Goal: Information Seeking & Learning: Learn about a topic

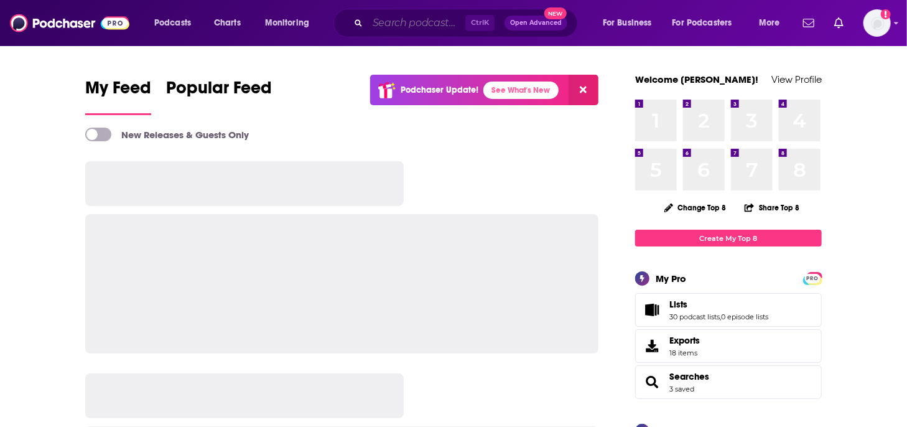
click at [388, 26] on input "Search podcasts, credits, & more..." at bounding box center [417, 23] width 98 height 20
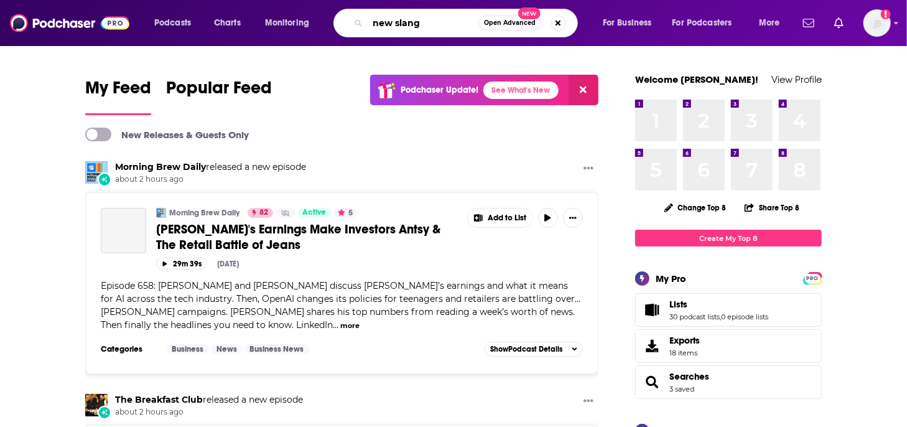
type input "new slang"
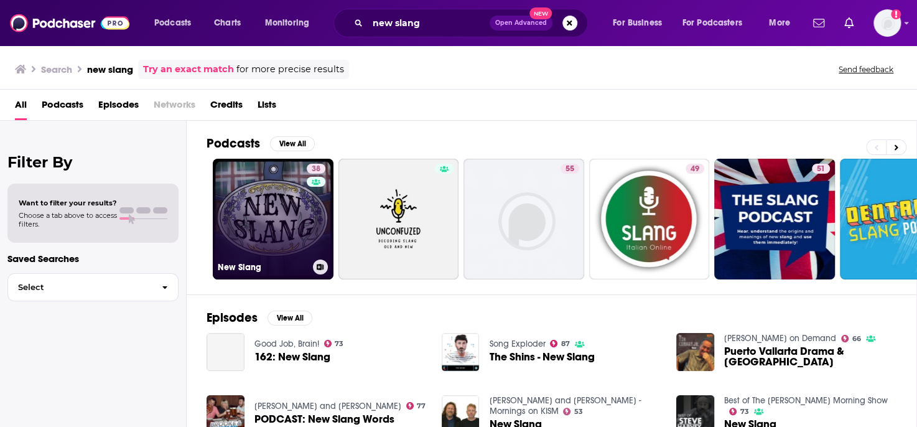
click at [257, 225] on link "38 New Slang" at bounding box center [273, 219] width 121 height 121
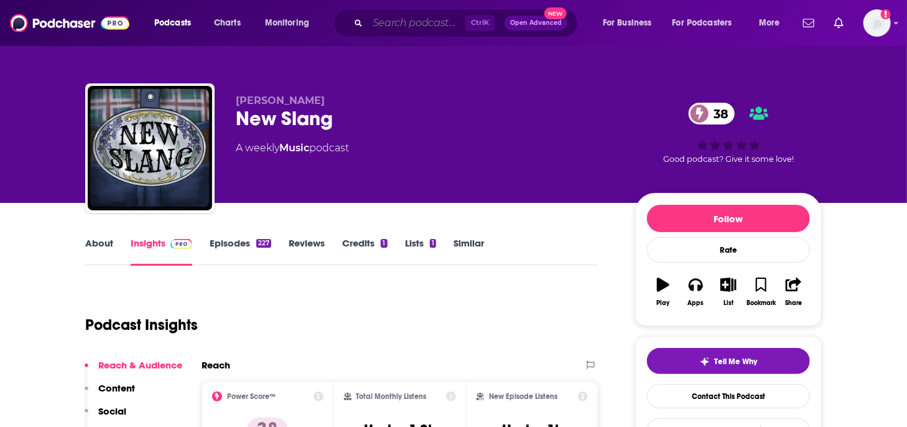
click at [381, 22] on input "Search podcasts, credits, & more..." at bounding box center [417, 23] width 98 height 20
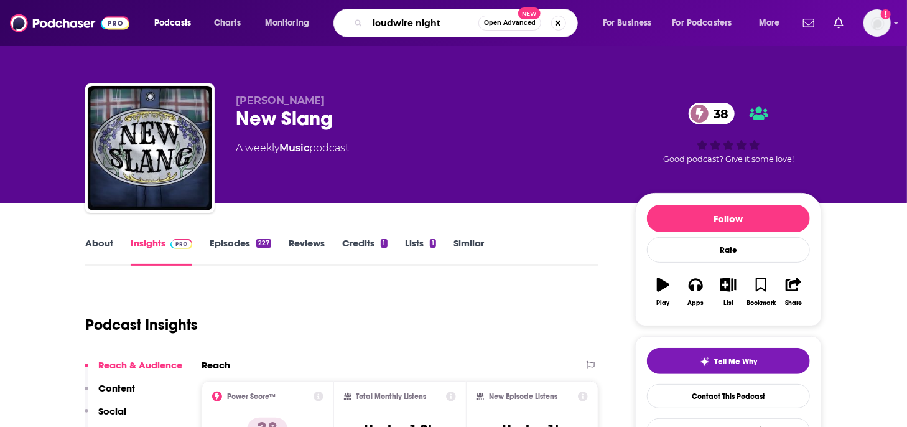
type input "loudwire nights"
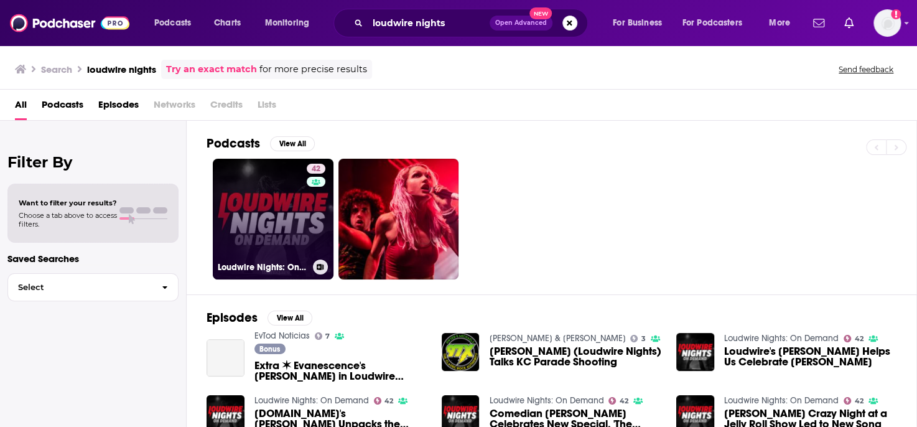
click at [252, 222] on link "42 Loudwire Nights: On Demand" at bounding box center [273, 219] width 121 height 121
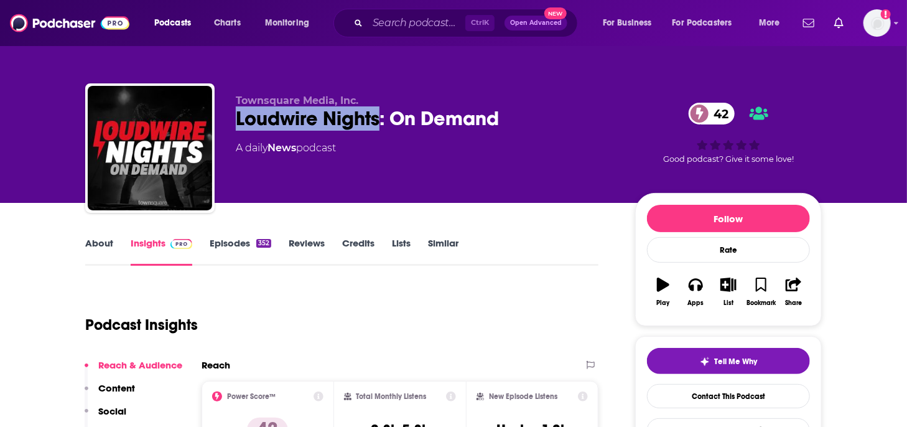
drag, startPoint x: 238, startPoint y: 119, endPoint x: 377, endPoint y: 120, distance: 139.4
click at [377, 120] on div "Loudwire Nights: On Demand 42" at bounding box center [426, 118] width 380 height 24
